Goal: Task Accomplishment & Management: Use online tool/utility

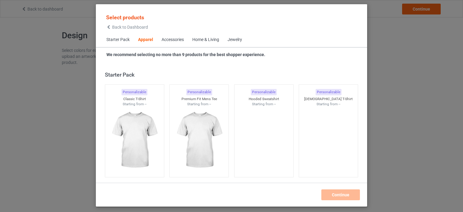
scroll to position [224, 0]
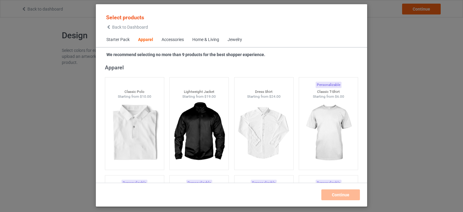
click at [118, 42] on span "Starter Pack" at bounding box center [118, 40] width 32 height 14
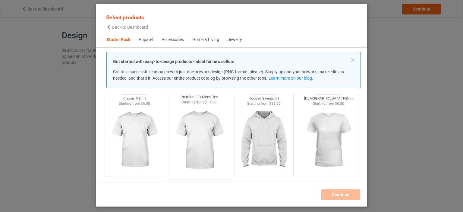
scroll to position [28, 0]
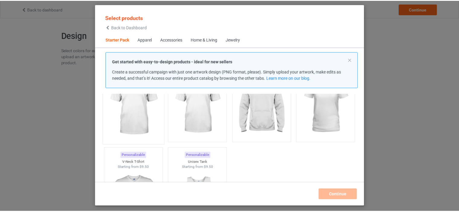
scroll to position [68, 0]
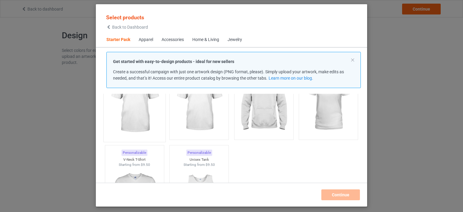
click at [140, 118] on img at bounding box center [134, 103] width 57 height 71
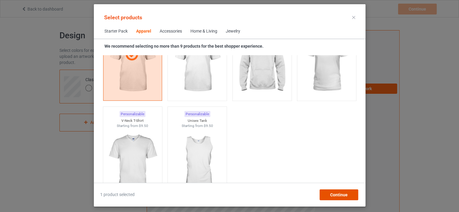
click at [341, 196] on span "Continue" at bounding box center [338, 194] width 17 height 5
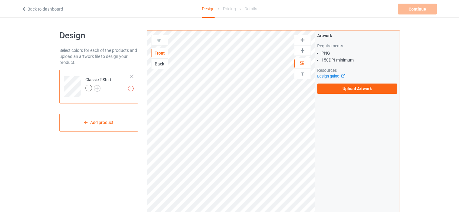
click at [23, 6] on icon at bounding box center [23, 8] width 5 height 4
